Goal: Information Seeking & Learning: Check status

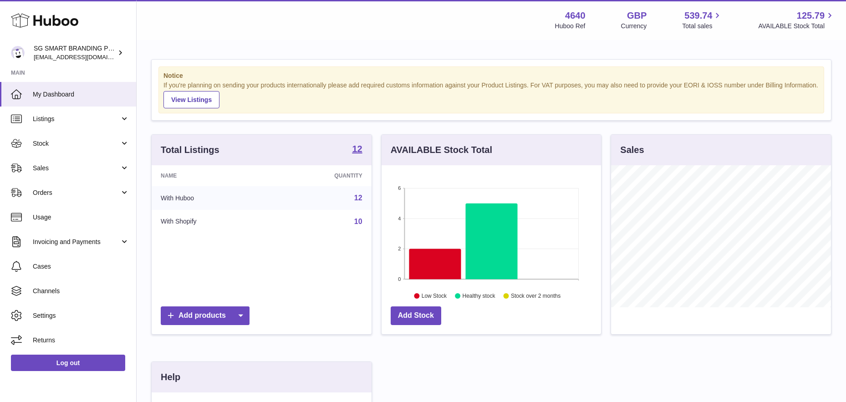
scroll to position [142, 219]
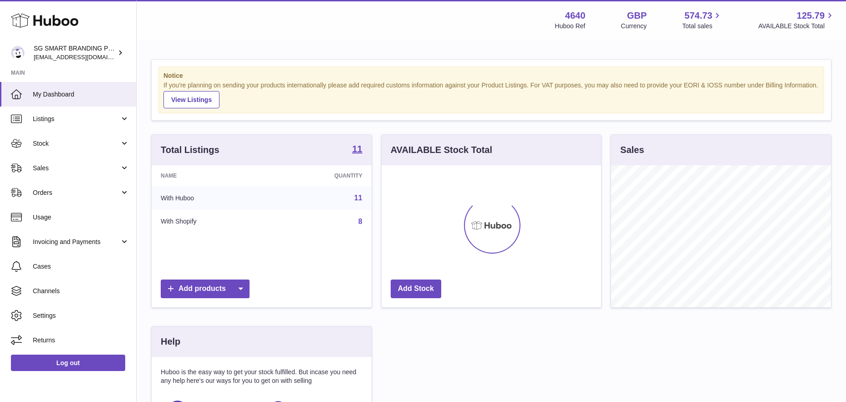
scroll to position [142, 219]
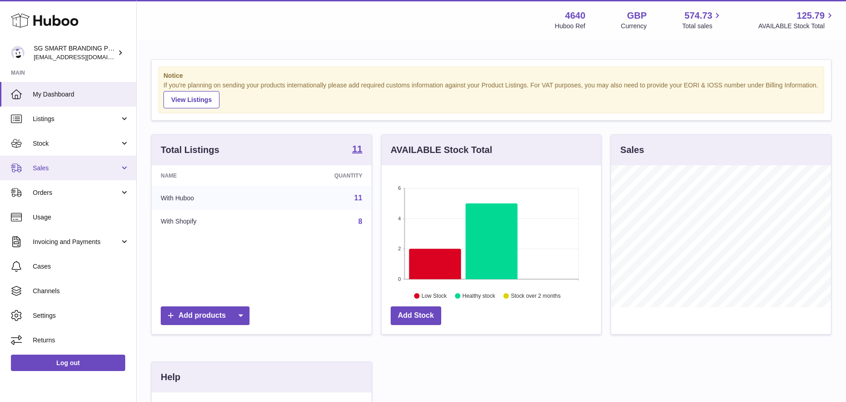
click at [69, 167] on span "Sales" at bounding box center [76, 168] width 87 height 9
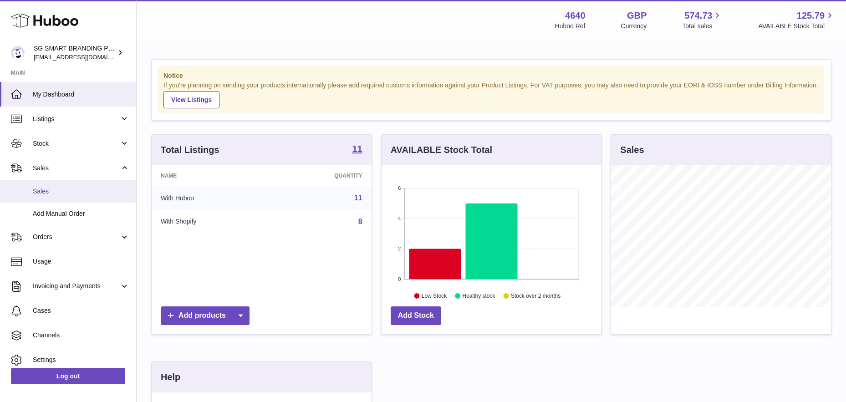
click at [55, 199] on link "Sales" at bounding box center [68, 191] width 136 height 22
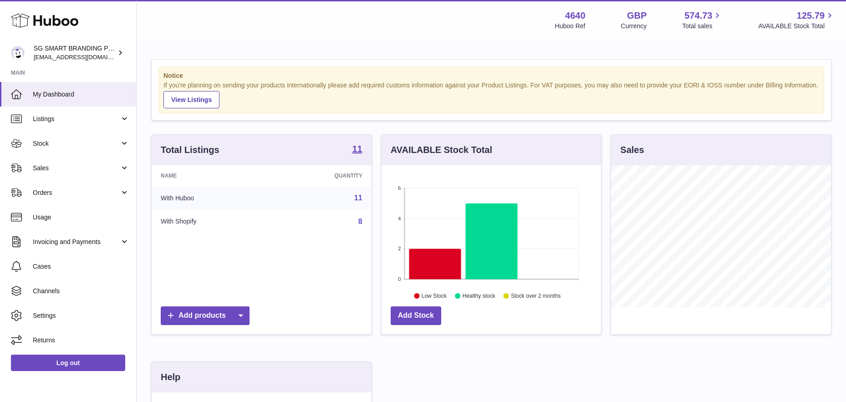
scroll to position [142, 219]
click at [44, 169] on span "Sales" at bounding box center [76, 168] width 87 height 9
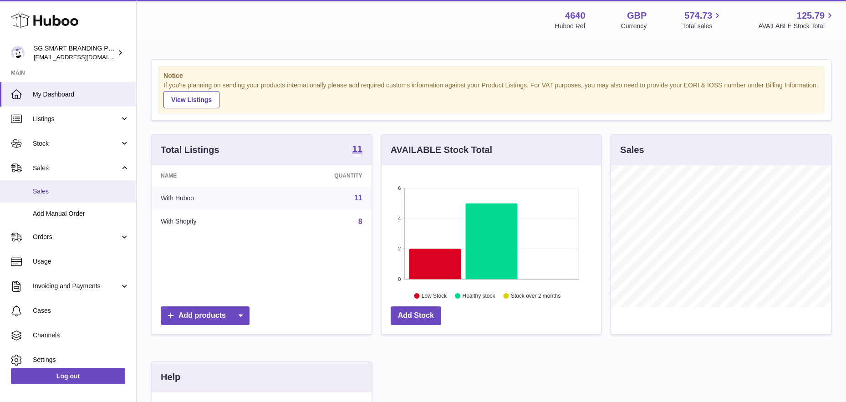
click at [44, 182] on link "Sales" at bounding box center [68, 191] width 136 height 22
